Goal: Task Accomplishment & Management: Use online tool/utility

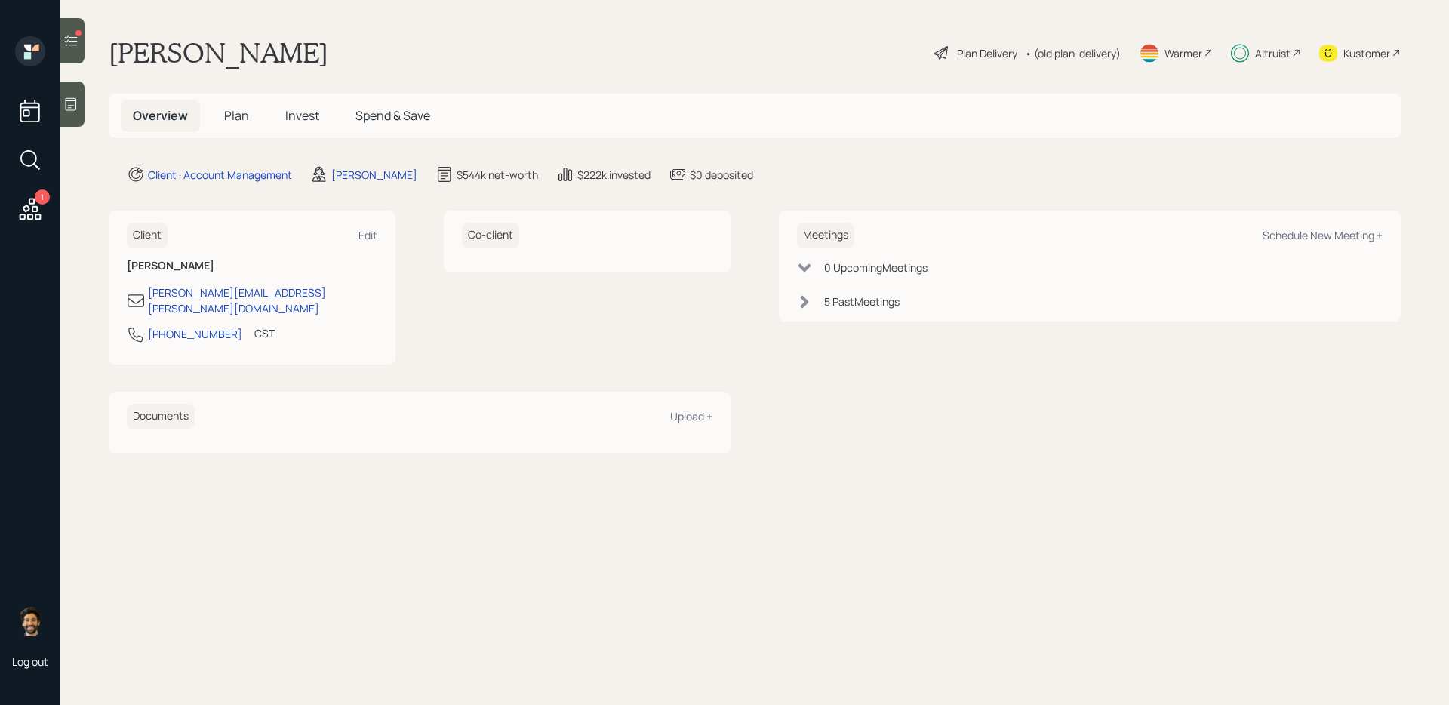
click at [1284, 45] on div "Altruist" at bounding box center [1272, 53] width 35 height 16
click at [290, 114] on span "Invest" at bounding box center [302, 115] width 34 height 17
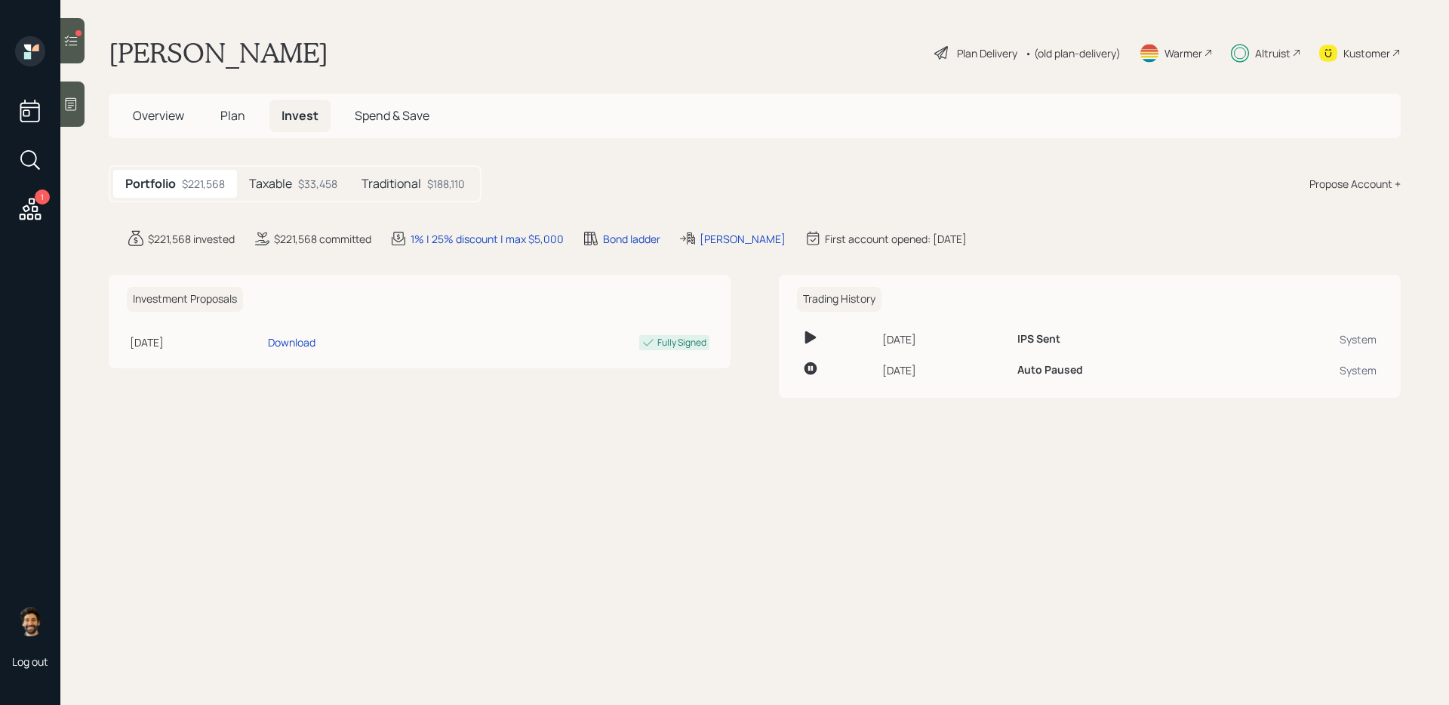
click at [415, 183] on h5 "Traditional" at bounding box center [392, 184] width 60 height 14
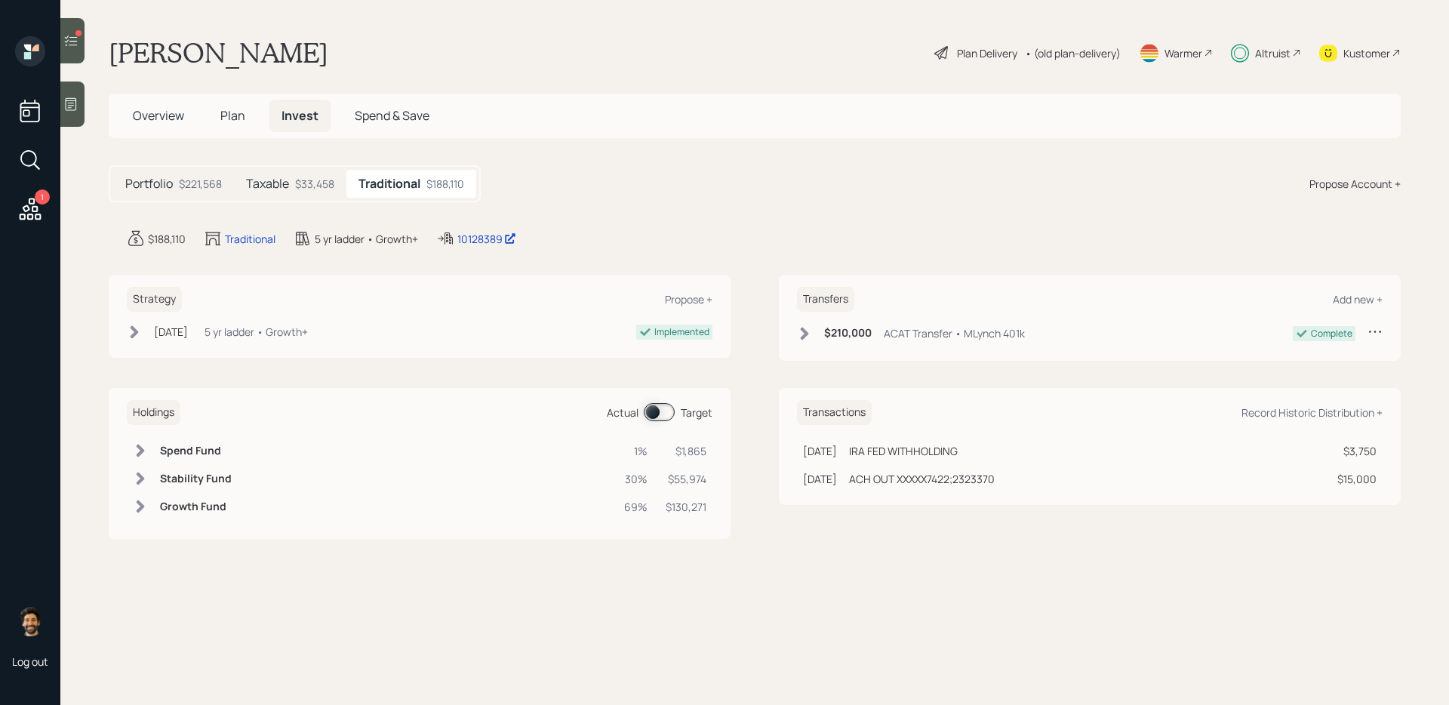
click at [292, 186] on div "Taxable $33,458" at bounding box center [290, 184] width 112 height 28
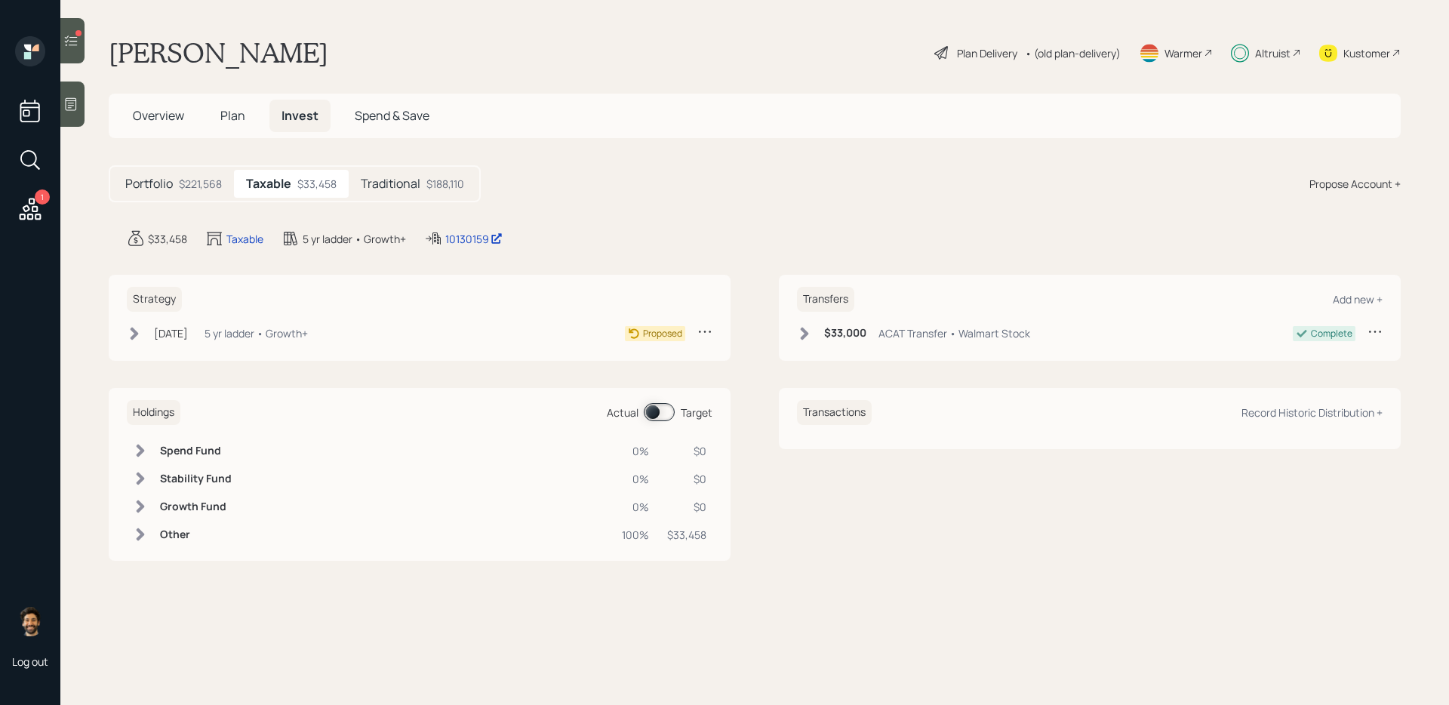
click at [79, 44] on div at bounding box center [72, 40] width 24 height 45
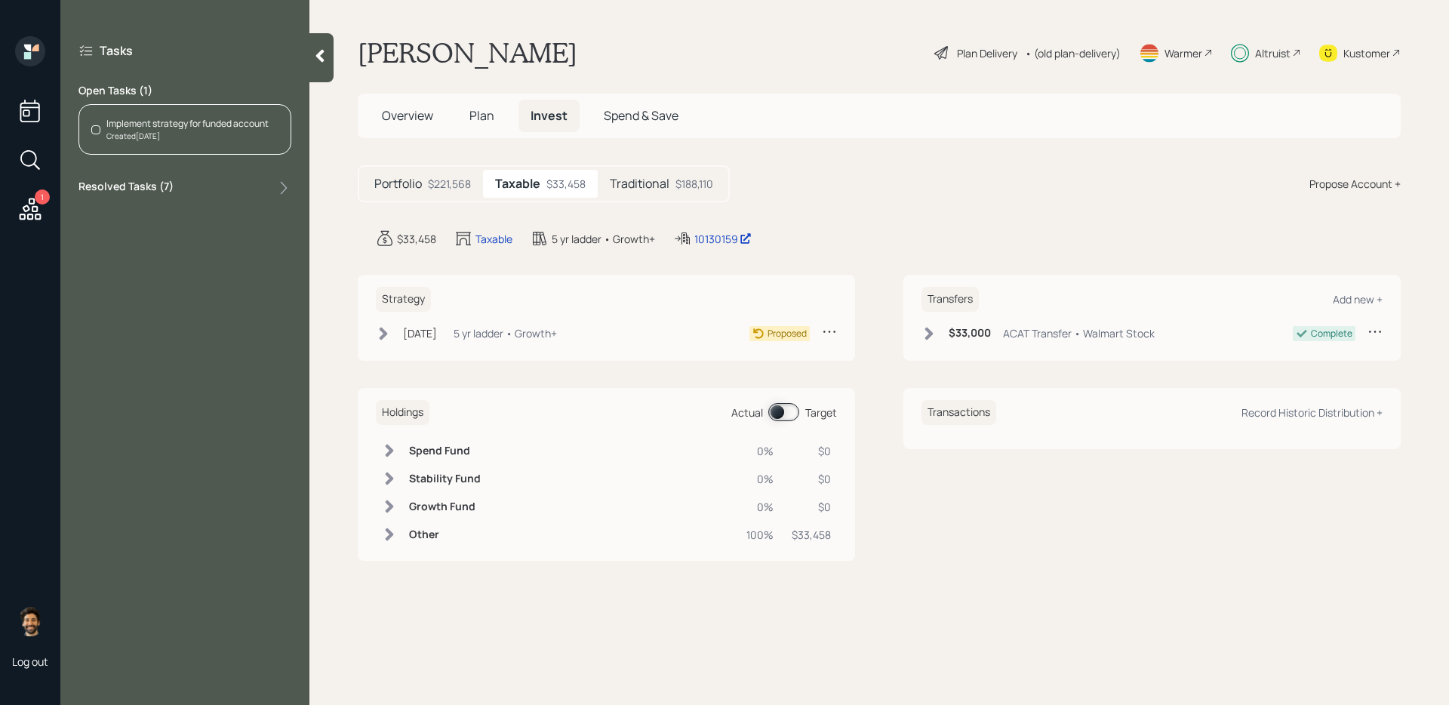
click at [322, 48] on icon at bounding box center [319, 55] width 15 height 15
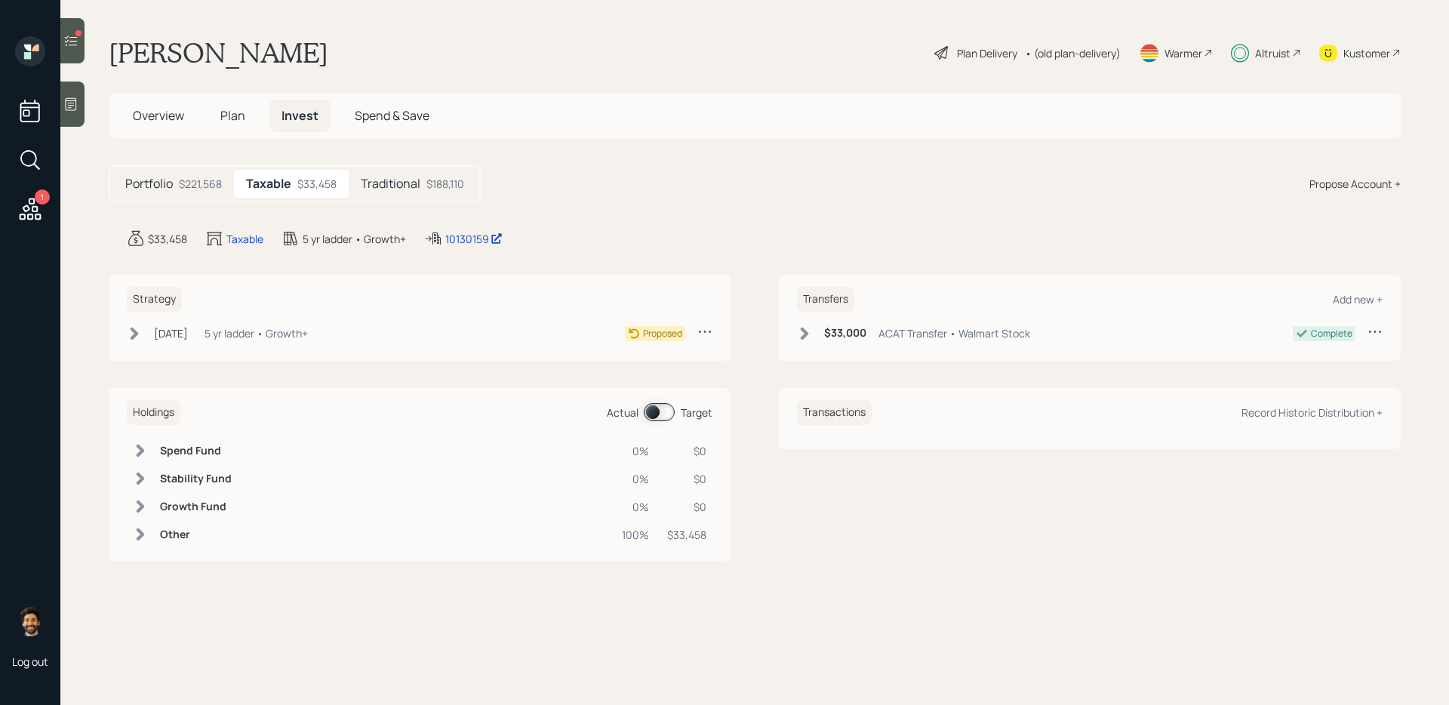
click at [30, 208] on icon at bounding box center [30, 208] width 27 height 27
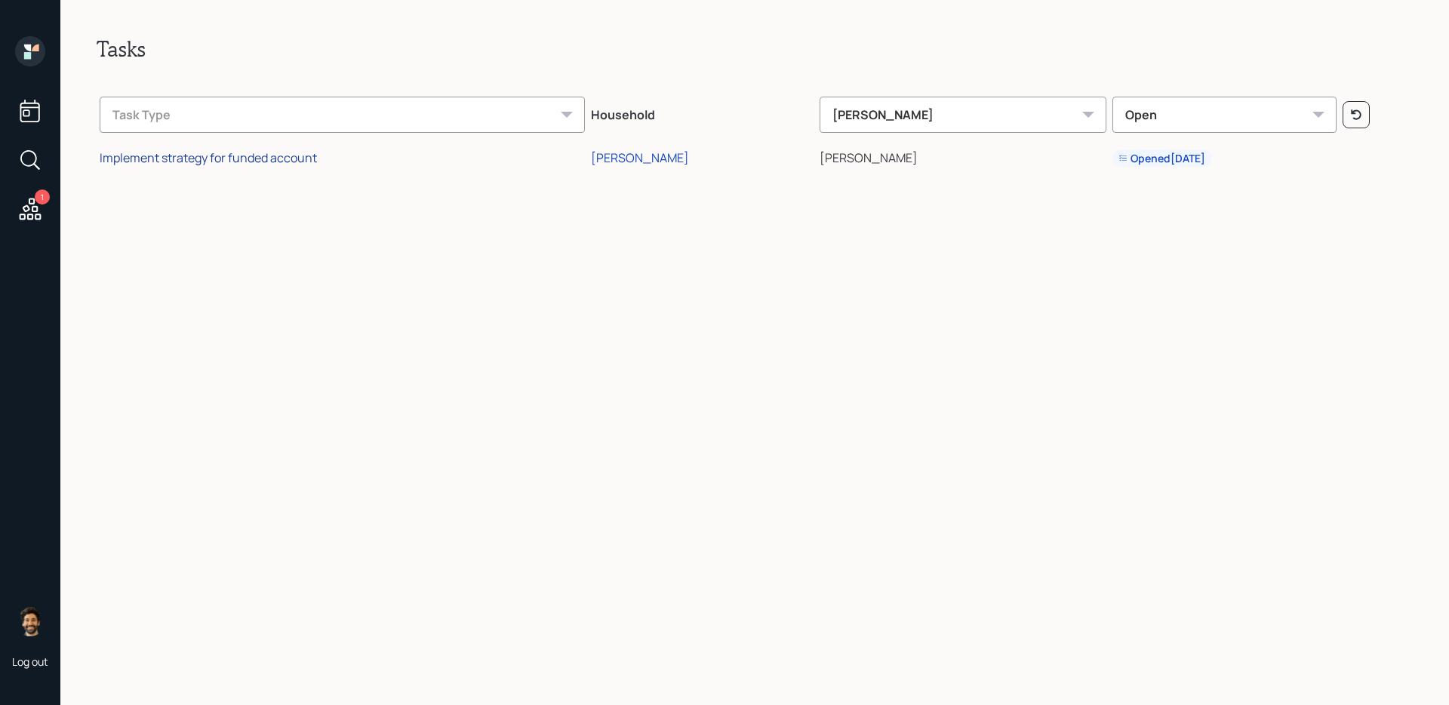
click at [272, 157] on div "Implement strategy for funded account" at bounding box center [208, 157] width 217 height 17
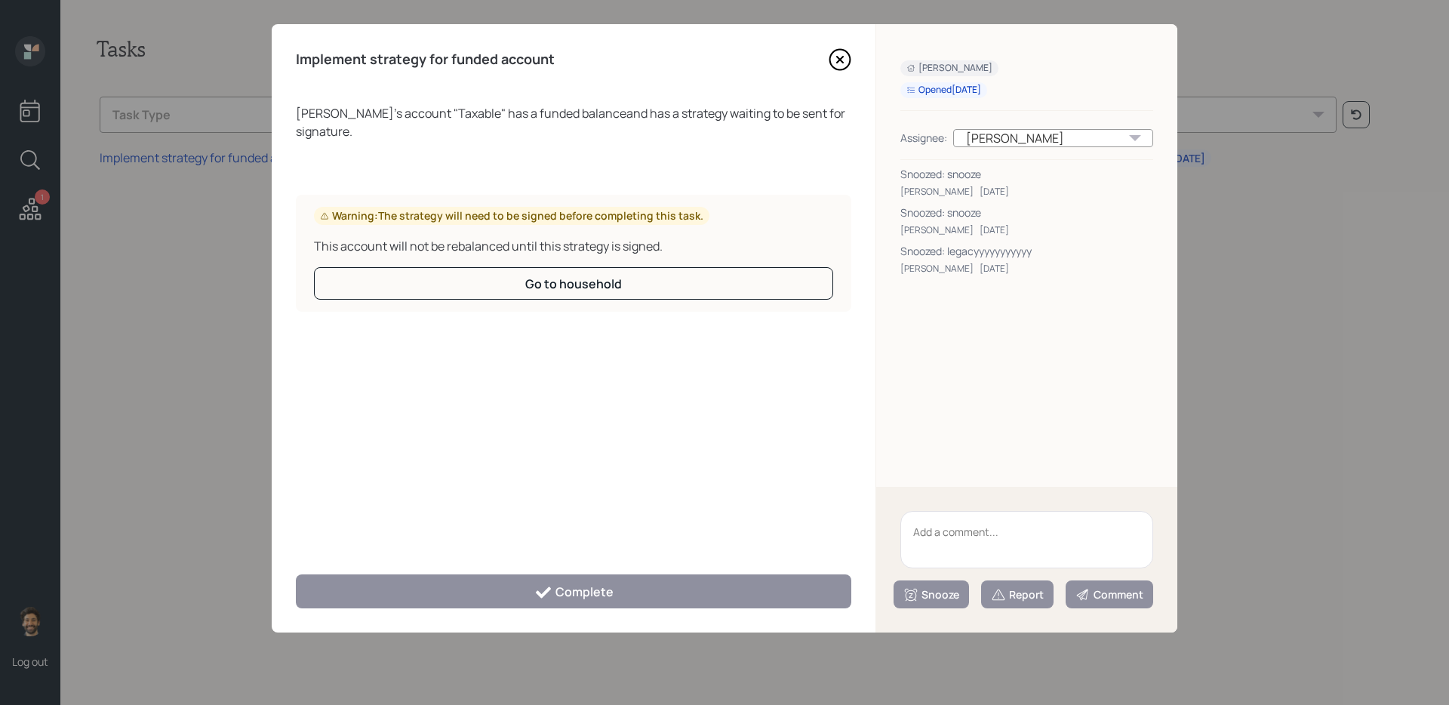
click at [970, 538] on textarea at bounding box center [1026, 539] width 253 height 57
type textarea "legacyyyyyyy"
click at [1024, 599] on div "Report" at bounding box center [1017, 594] width 53 height 15
